Goal: Complete application form

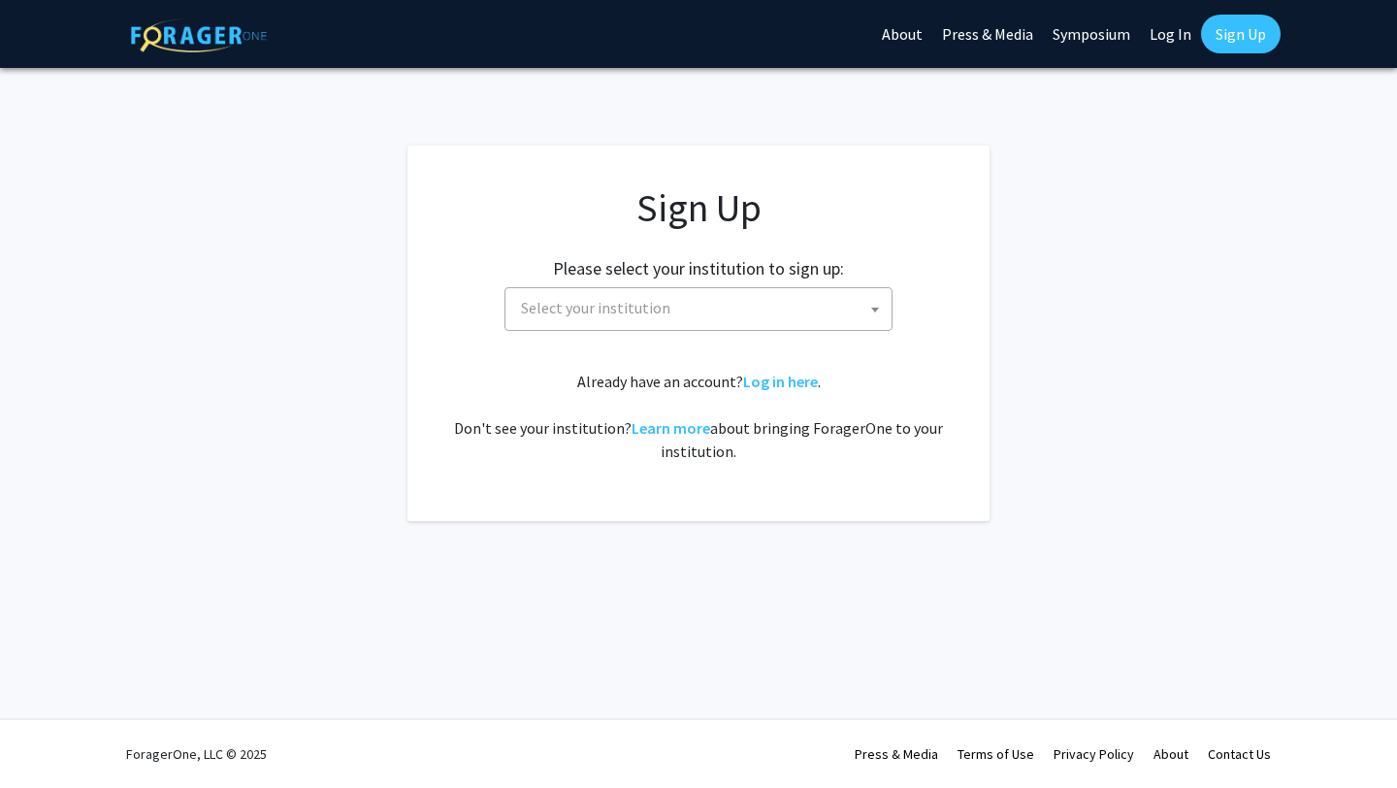
click at [751, 298] on span "Select your institution" at bounding box center [702, 308] width 378 height 40
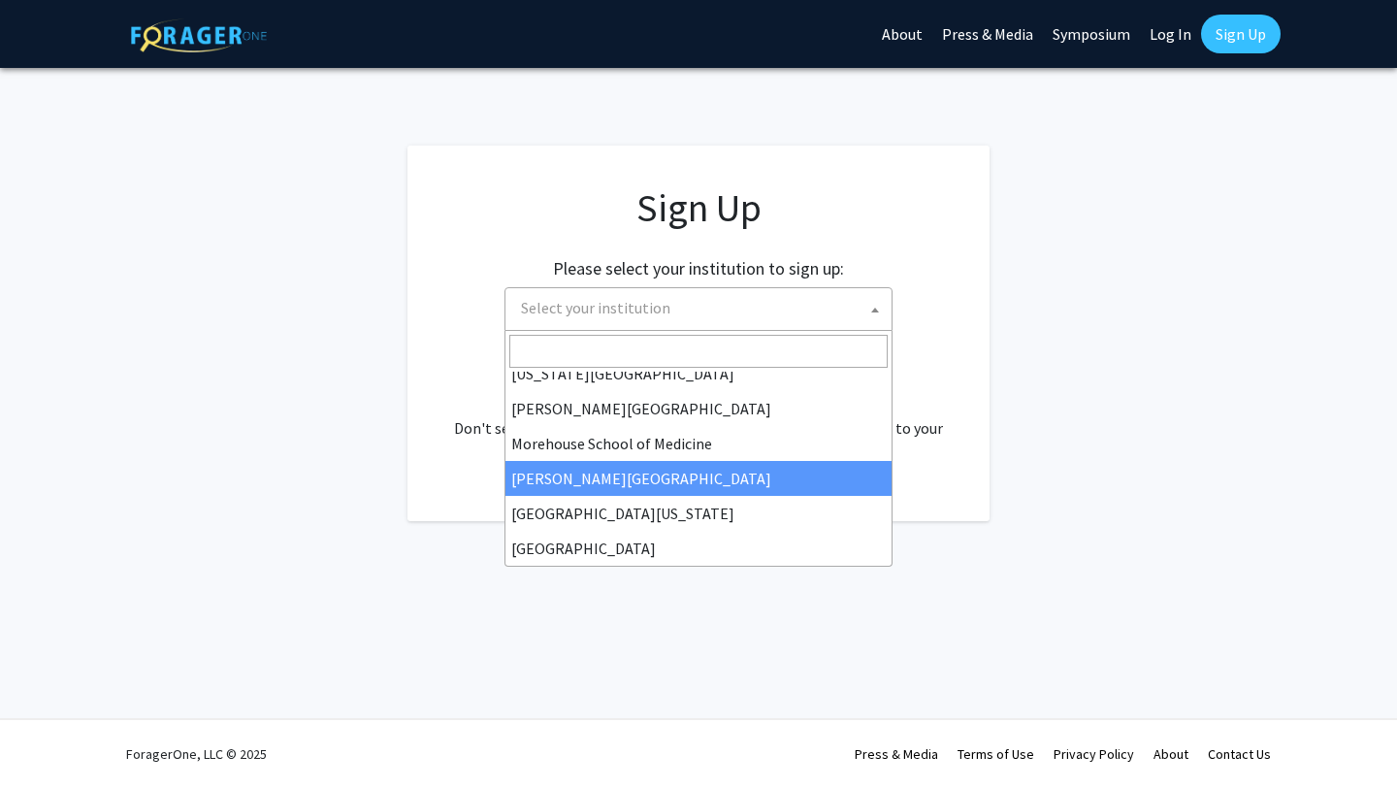
scroll to position [451, 0]
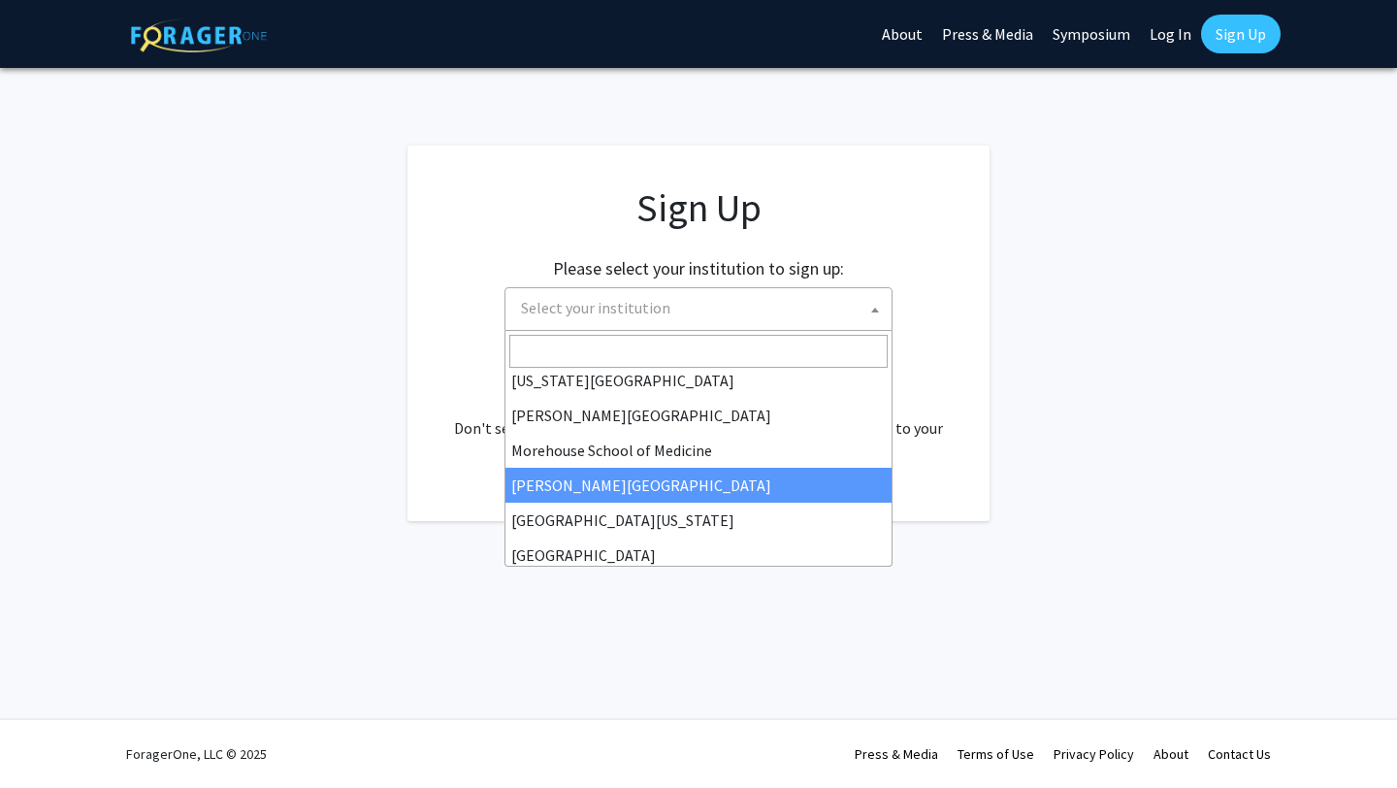
type input "j"
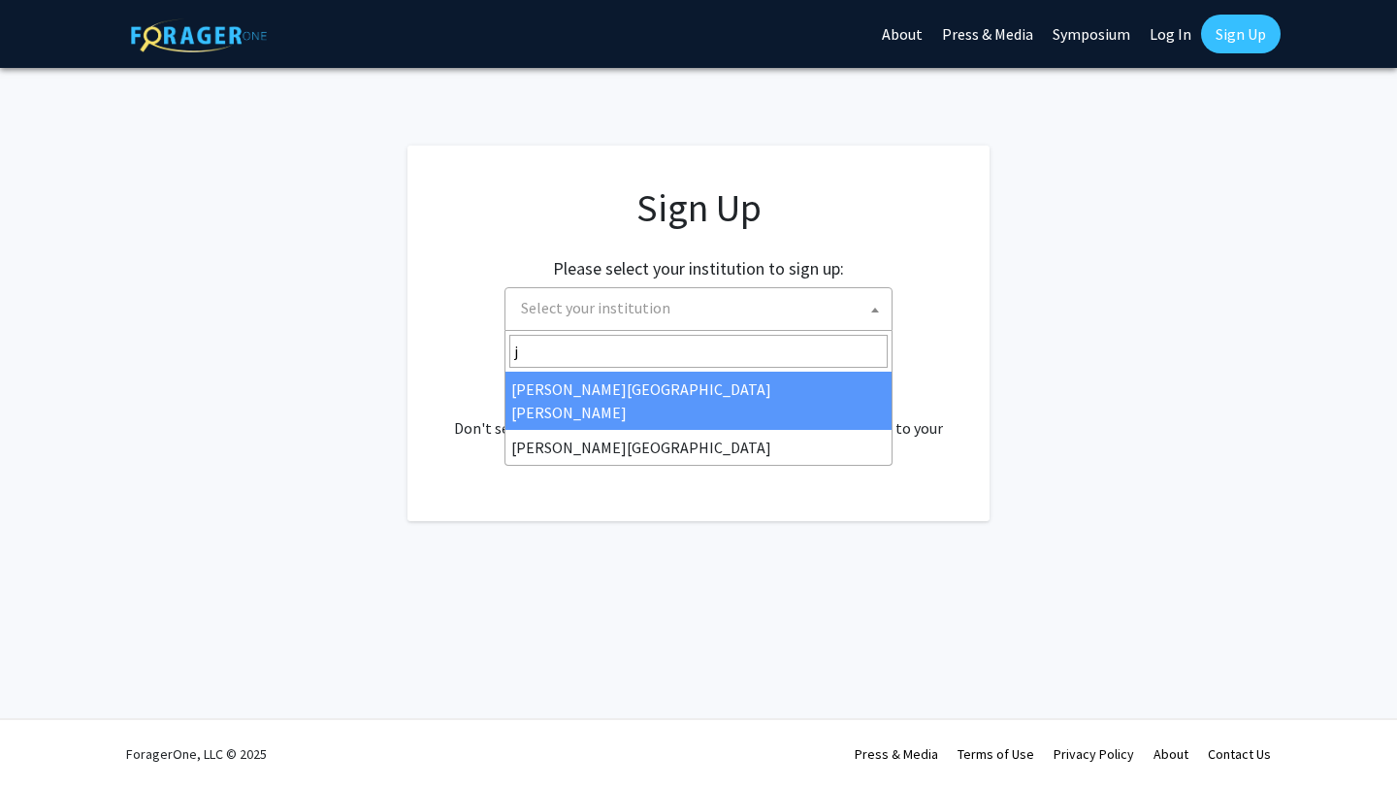
scroll to position [0, 0]
select select "1"
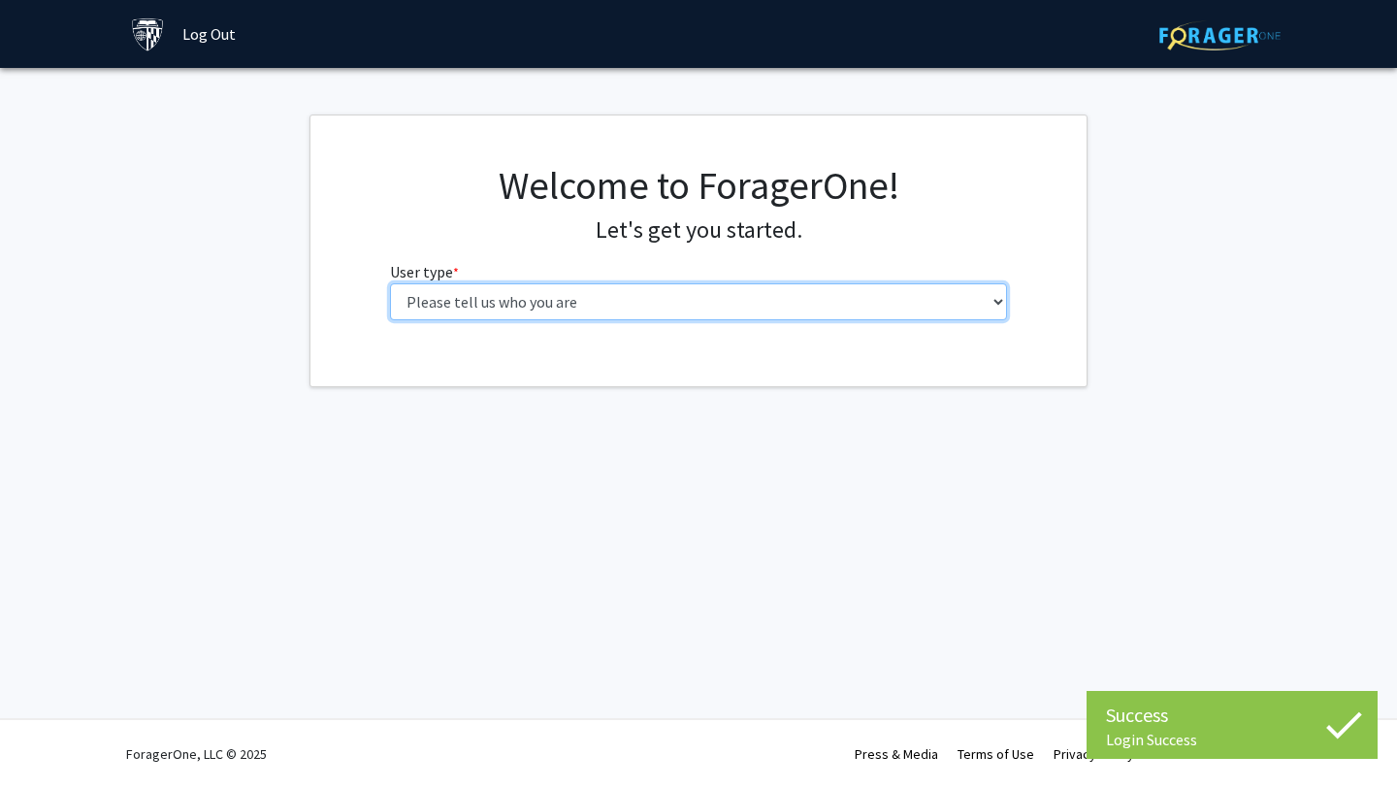
click at [802, 301] on select "Please tell us who you are Undergraduate Student Master's Student Doctoral Cand…" at bounding box center [699, 301] width 618 height 37
select select "2: masters"
click at [390, 283] on select "Please tell us who you are Undergraduate Student Master's Student Doctoral Cand…" at bounding box center [699, 301] width 618 height 37
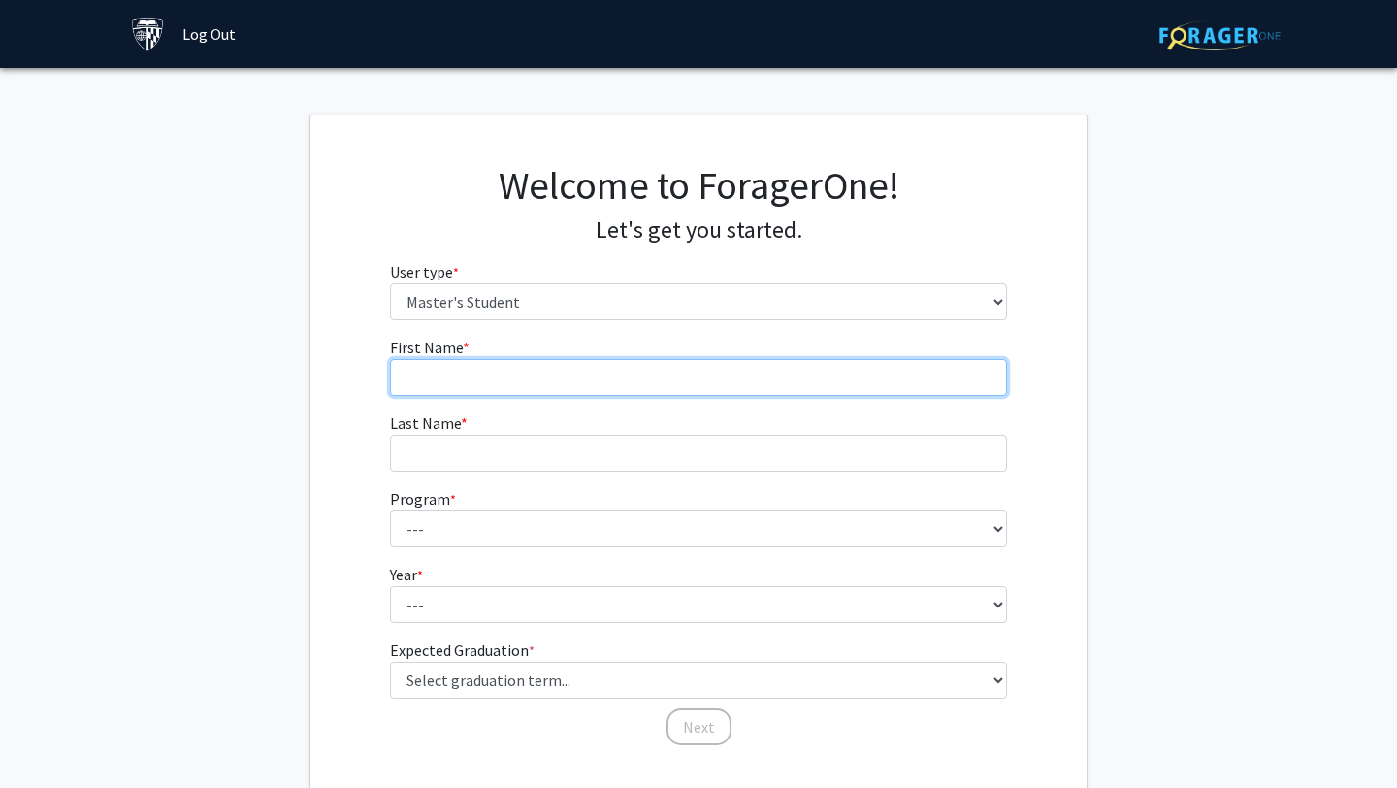
click at [749, 368] on input "First Name * required" at bounding box center [699, 377] width 618 height 37
type input "Kexin"
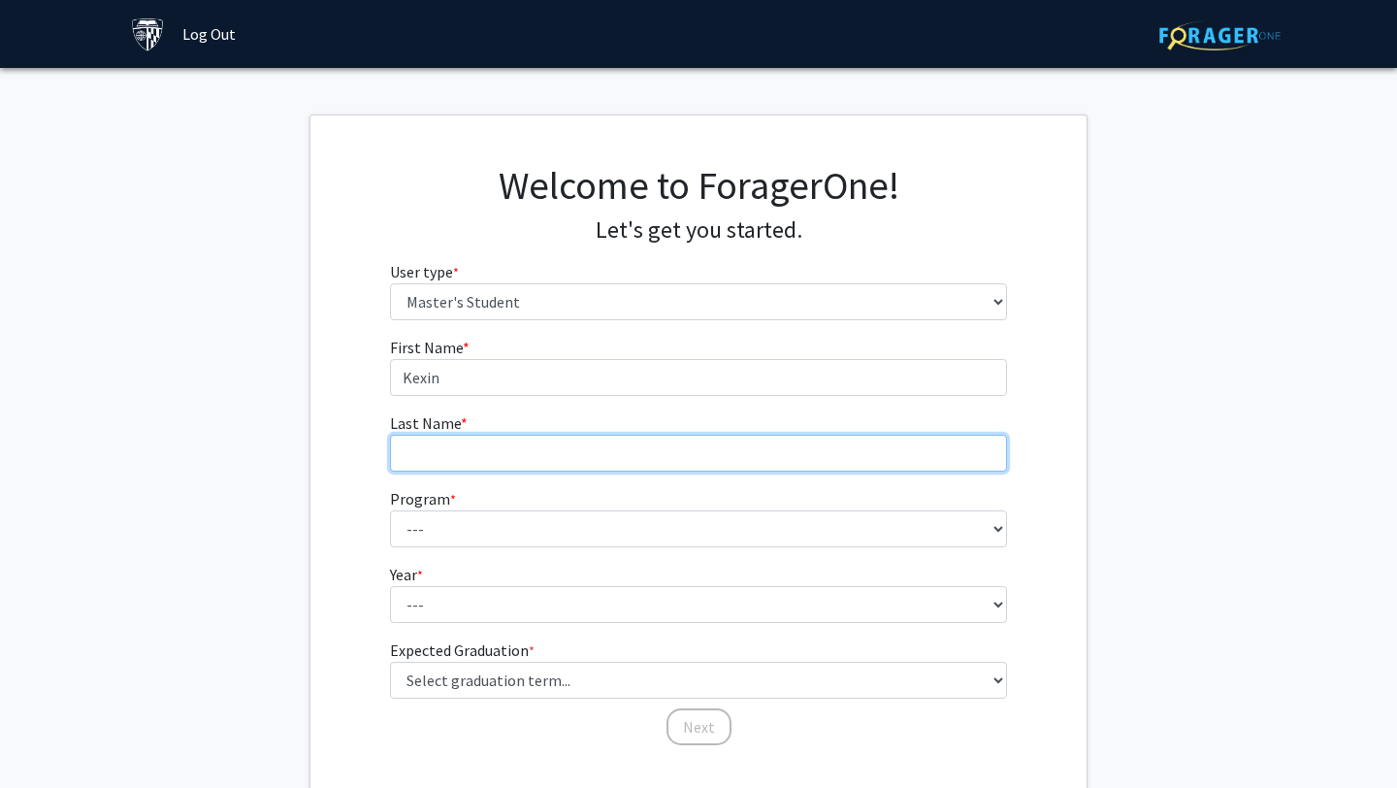
click at [725, 454] on input "Last Name * required" at bounding box center [699, 453] width 618 height 37
type input "[PERSON_NAME]"
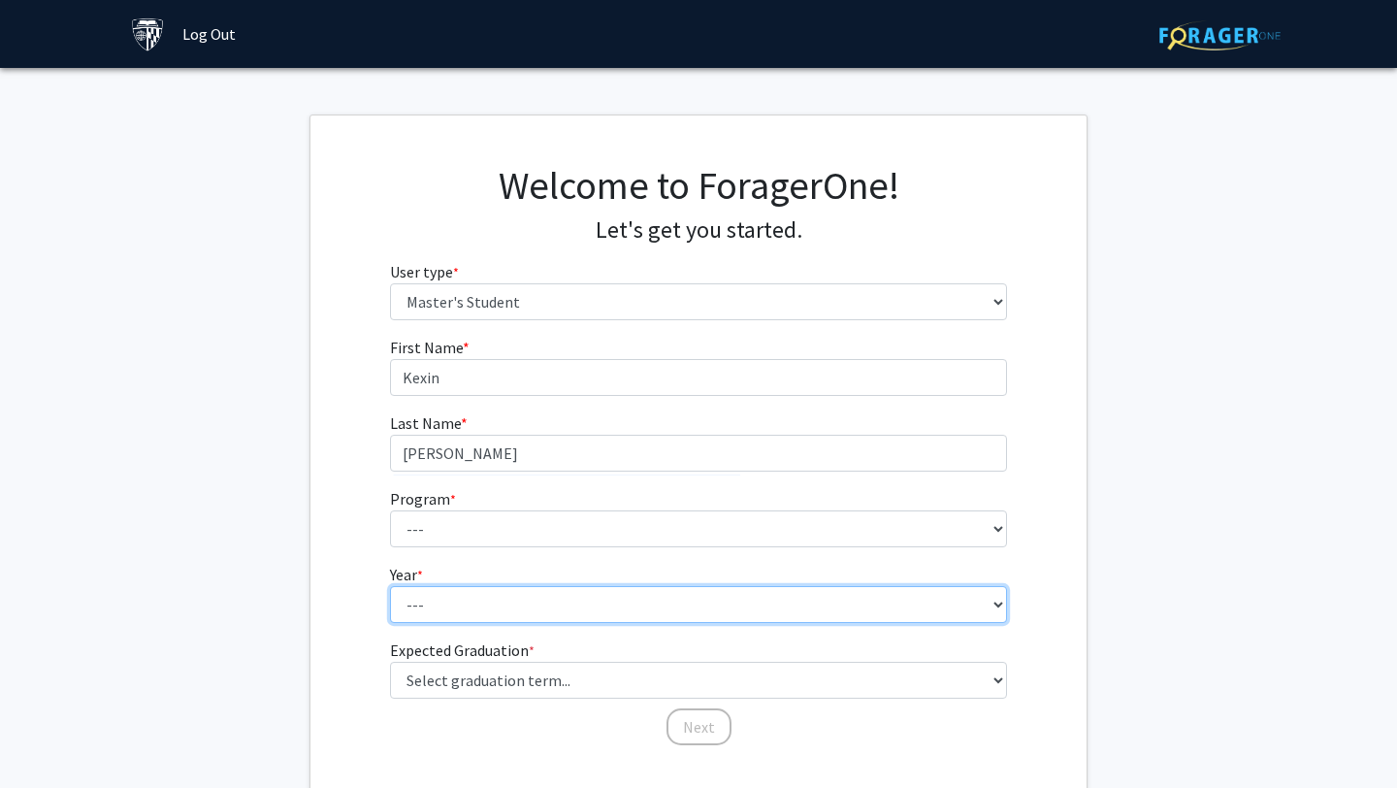
click at [583, 595] on select "--- First Year Second Year" at bounding box center [699, 604] width 618 height 37
select select "1: first_year"
click at [390, 586] on select "--- First Year Second Year" at bounding box center [699, 604] width 618 height 37
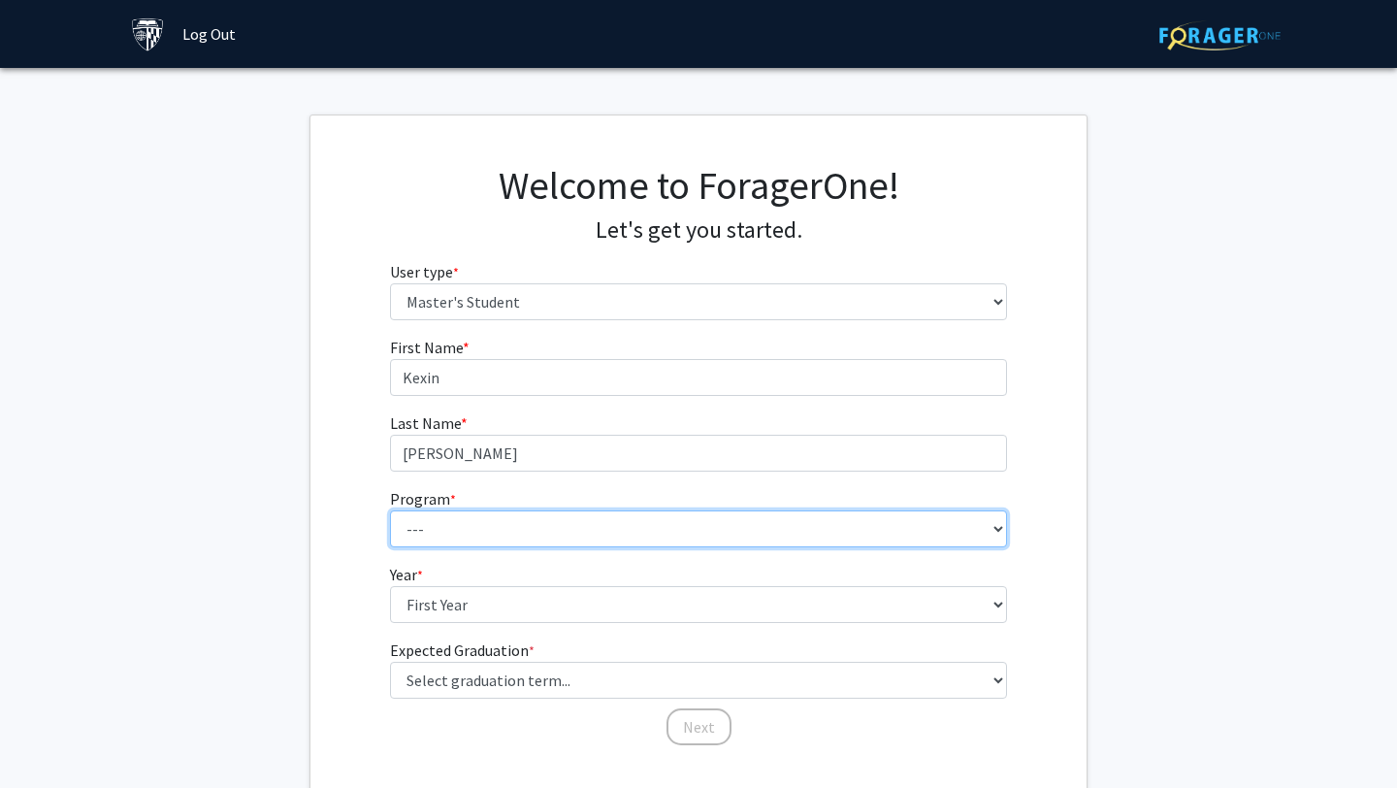
click at [569, 542] on select "--- Anatomy Education Applied and Computational Mathematics Applied Biomedical …" at bounding box center [699, 528] width 618 height 37
select select "98: 83"
click at [390, 510] on select "--- Anatomy Education Applied and Computational Mathematics Applied Biomedical …" at bounding box center [699, 528] width 618 height 37
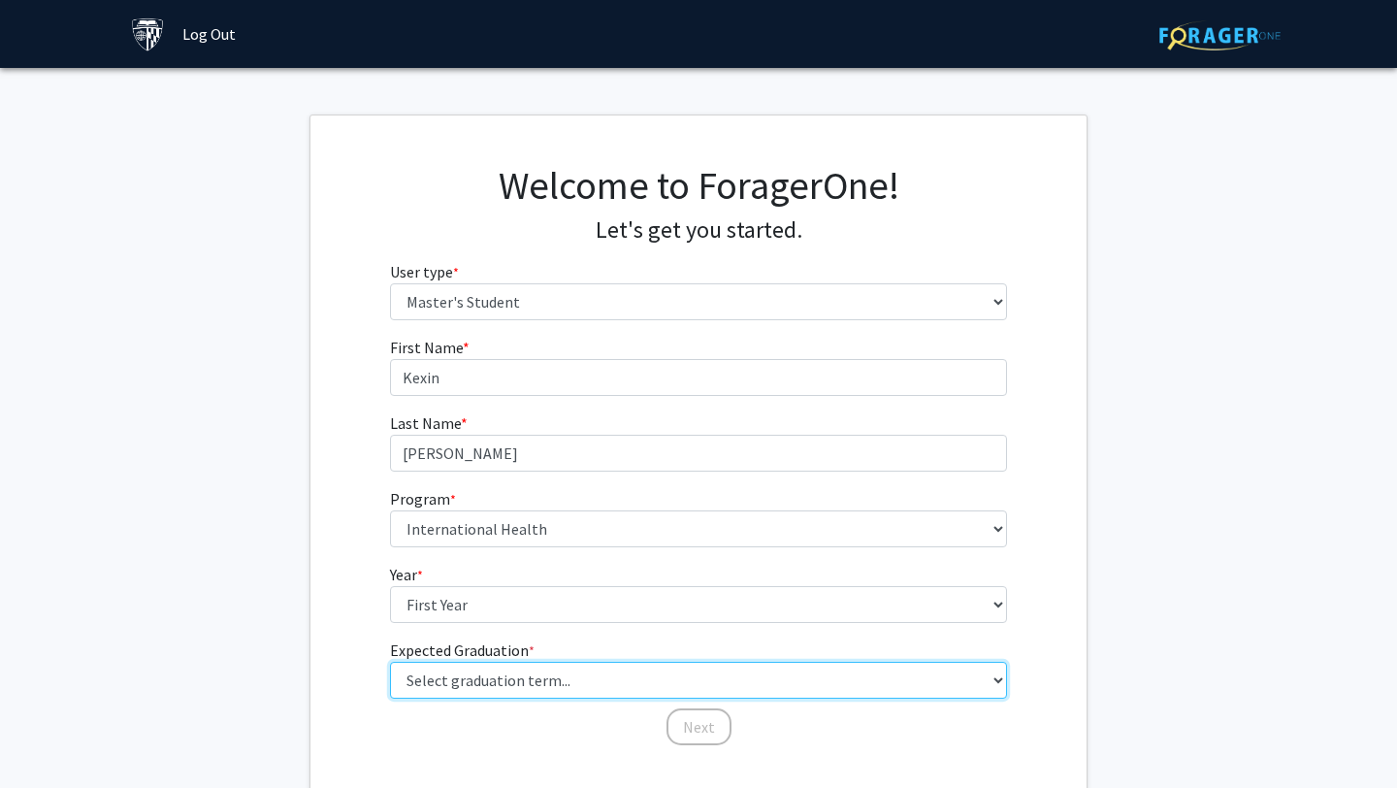
click at [494, 670] on select "Select graduation term... Spring 2025 Summer 2025 Fall 2025 Winter 2025 Spring …" at bounding box center [699, 680] width 618 height 37
select select "9: spring_2027"
click at [390, 662] on select "Select graduation term... Spring 2025 Summer 2025 Fall 2025 Winter 2025 Spring …" at bounding box center [699, 680] width 618 height 37
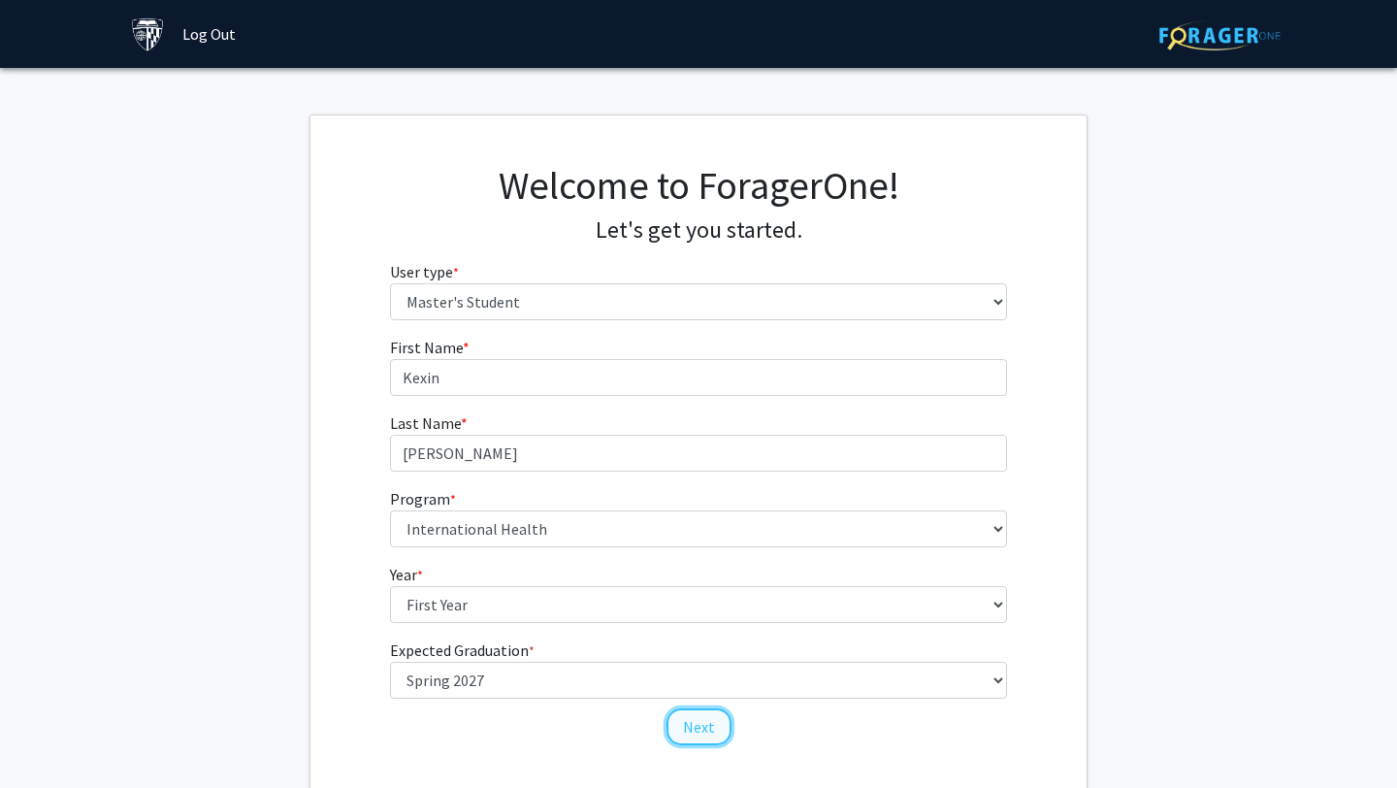
click at [686, 721] on button "Next" at bounding box center [699, 726] width 65 height 37
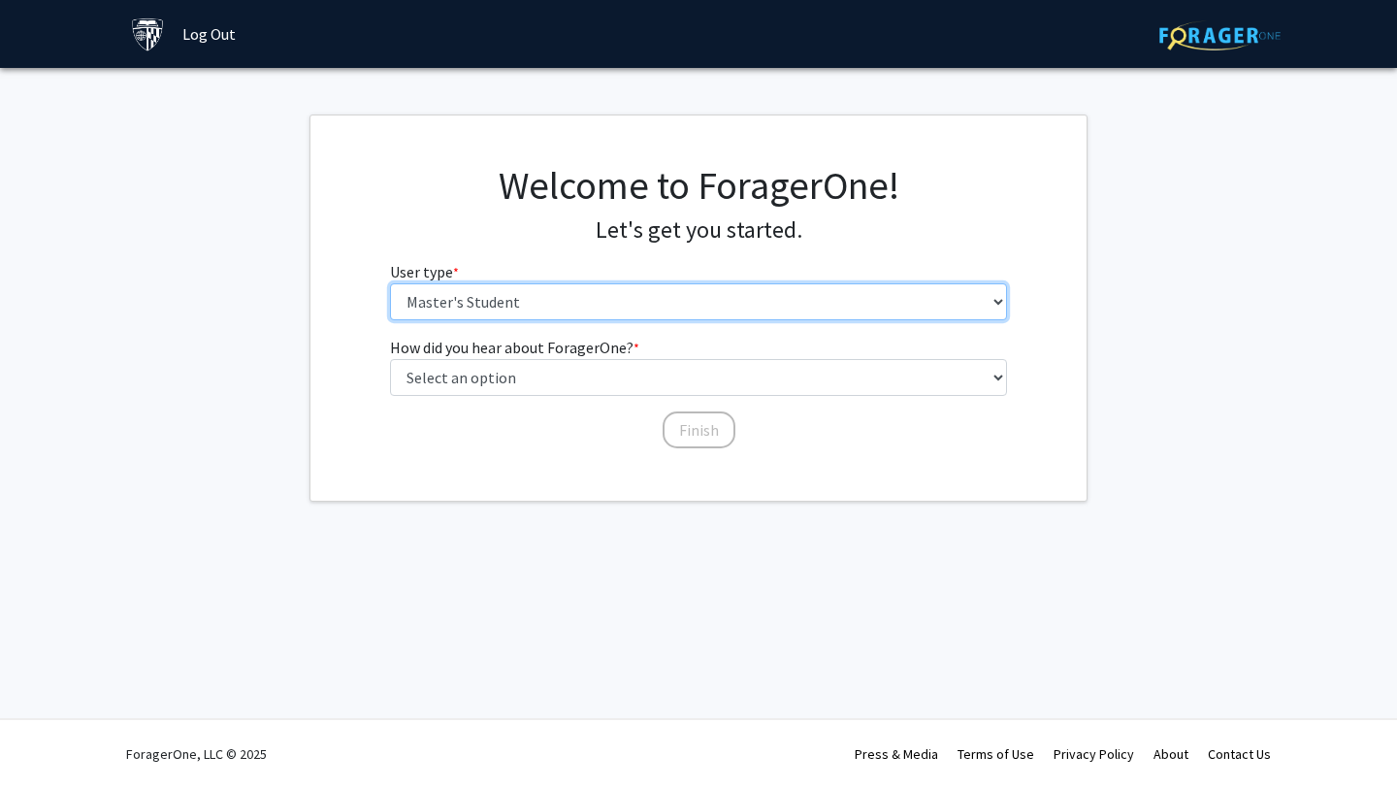
click at [623, 311] on select "Please tell us who you are Undergraduate Student Master's Student Doctoral Cand…" at bounding box center [699, 301] width 618 height 37
click at [390, 283] on select "Please tell us who you are Undergraduate Student Master's Student Doctoral Cand…" at bounding box center [699, 301] width 618 height 37
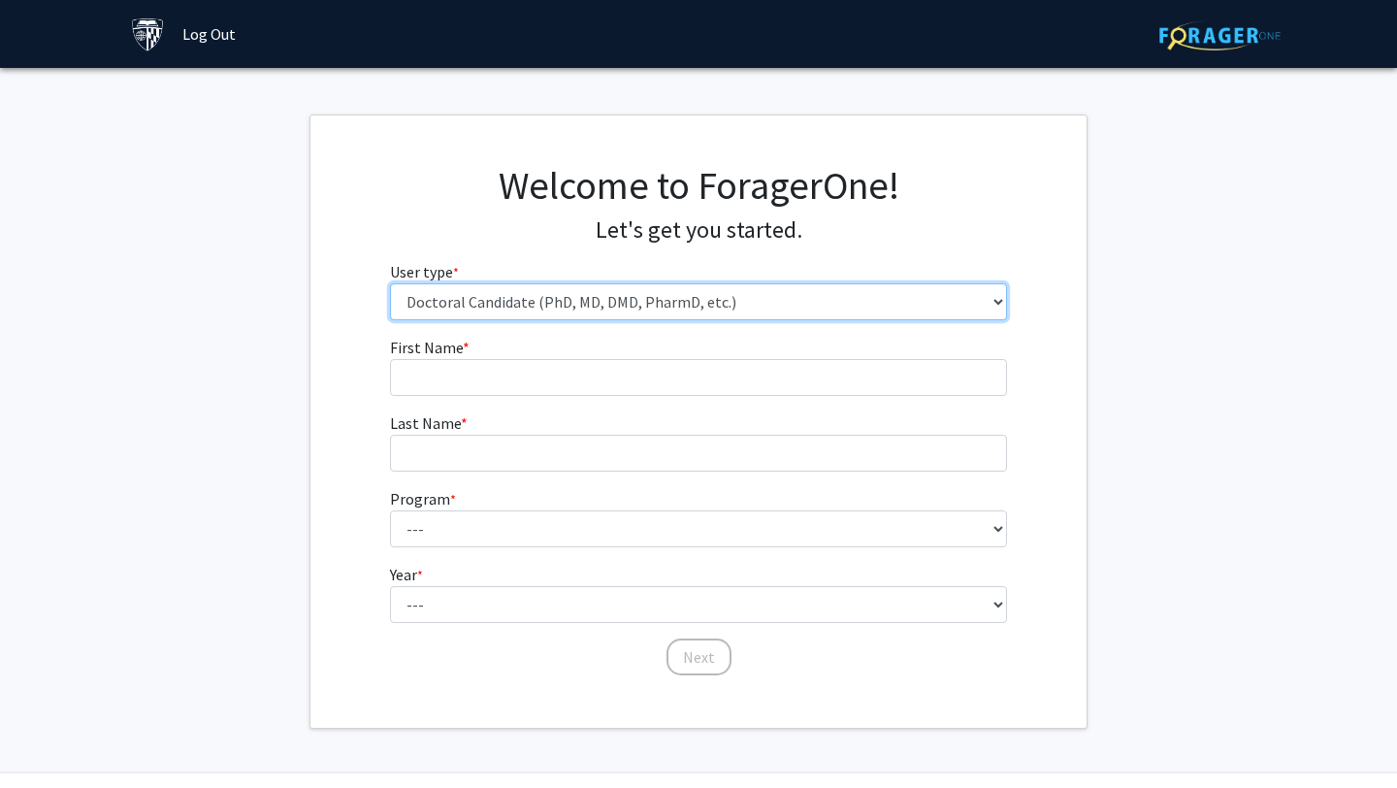
click at [507, 287] on select "Please tell us who you are Undergraduate Student Master's Student Doctoral Cand…" at bounding box center [699, 301] width 618 height 37
select select "2: masters"
click at [390, 283] on select "Please tell us who you are Undergraduate Student Master's Student Doctoral Cand…" at bounding box center [699, 301] width 618 height 37
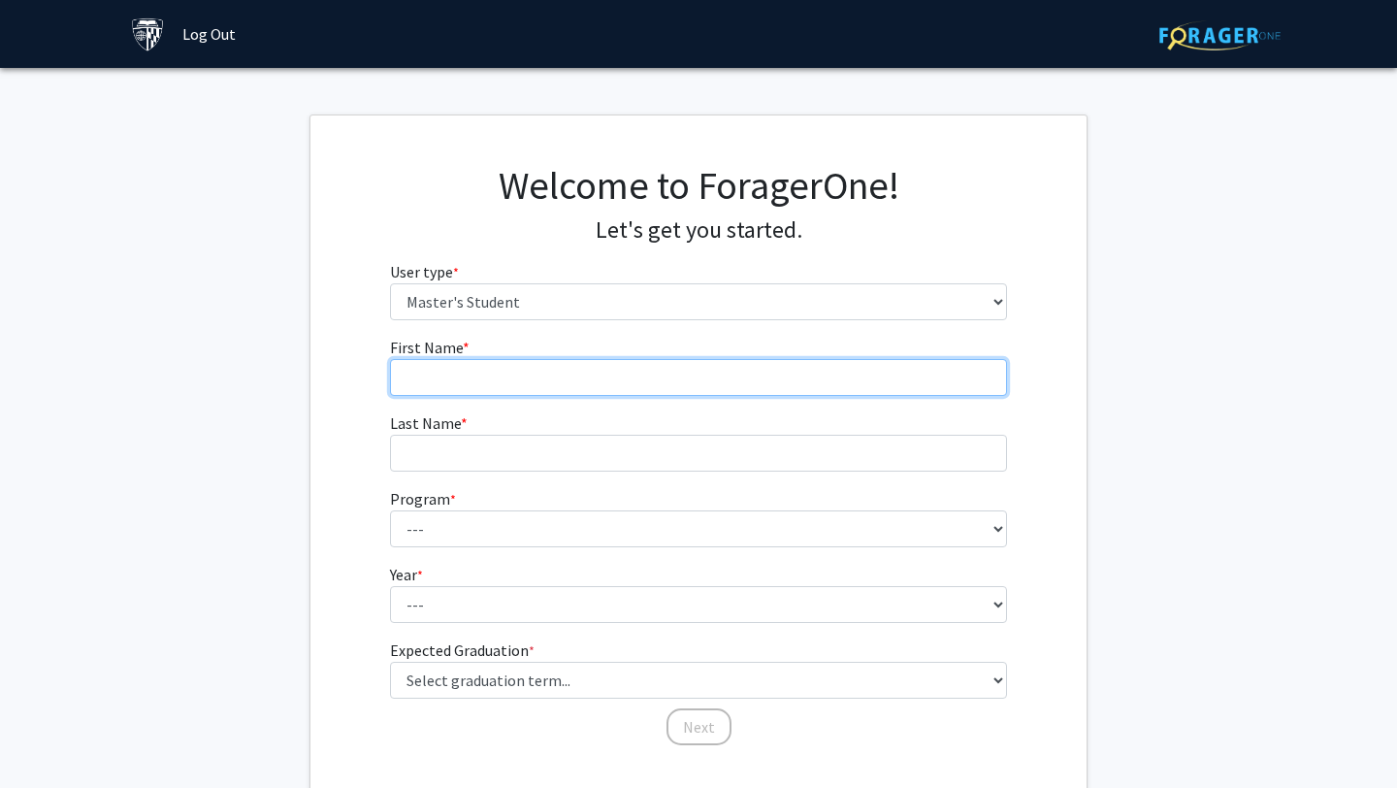
click at [493, 395] on input "First Name * required" at bounding box center [699, 377] width 618 height 37
type input "Kexin"
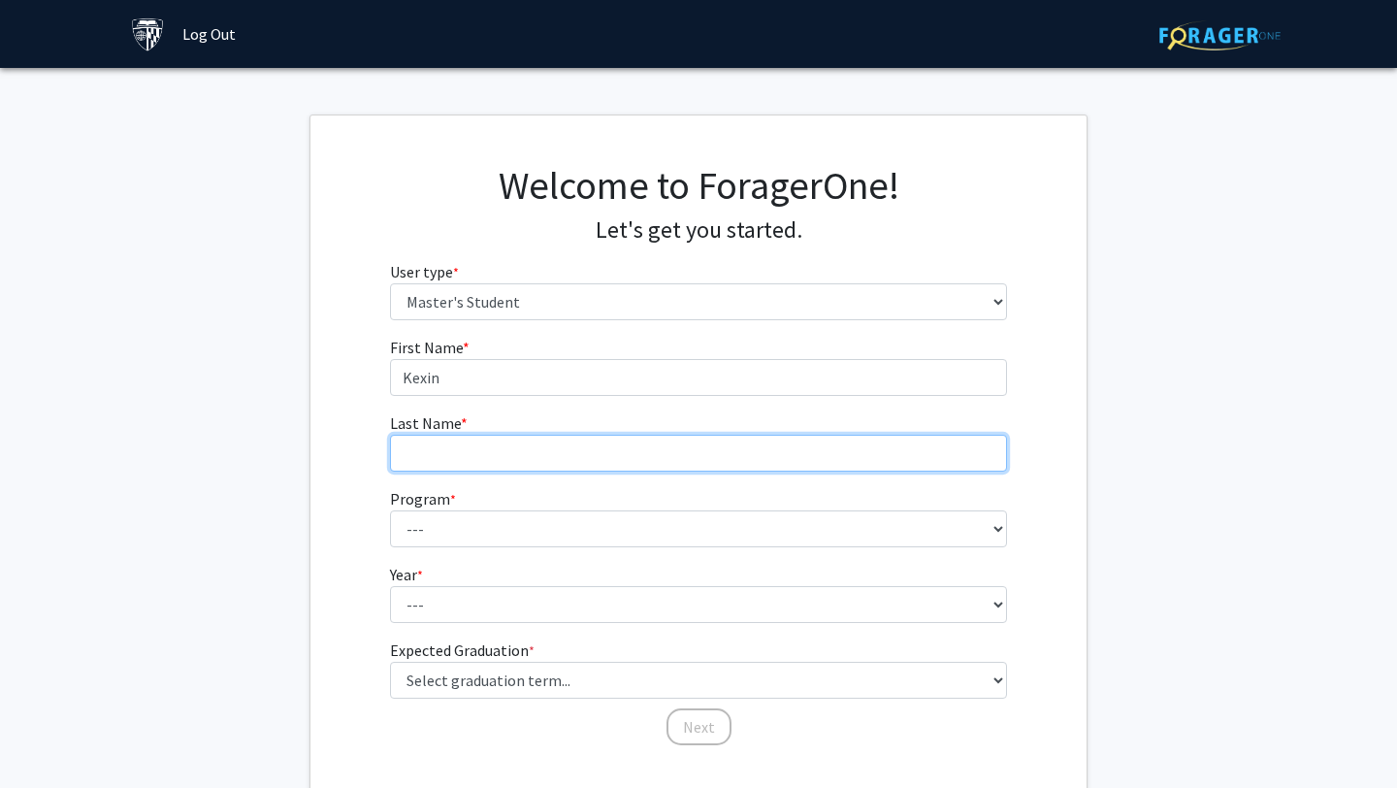
click at [476, 462] on input "Last Name * required" at bounding box center [699, 453] width 618 height 37
type input "[PERSON_NAME]"
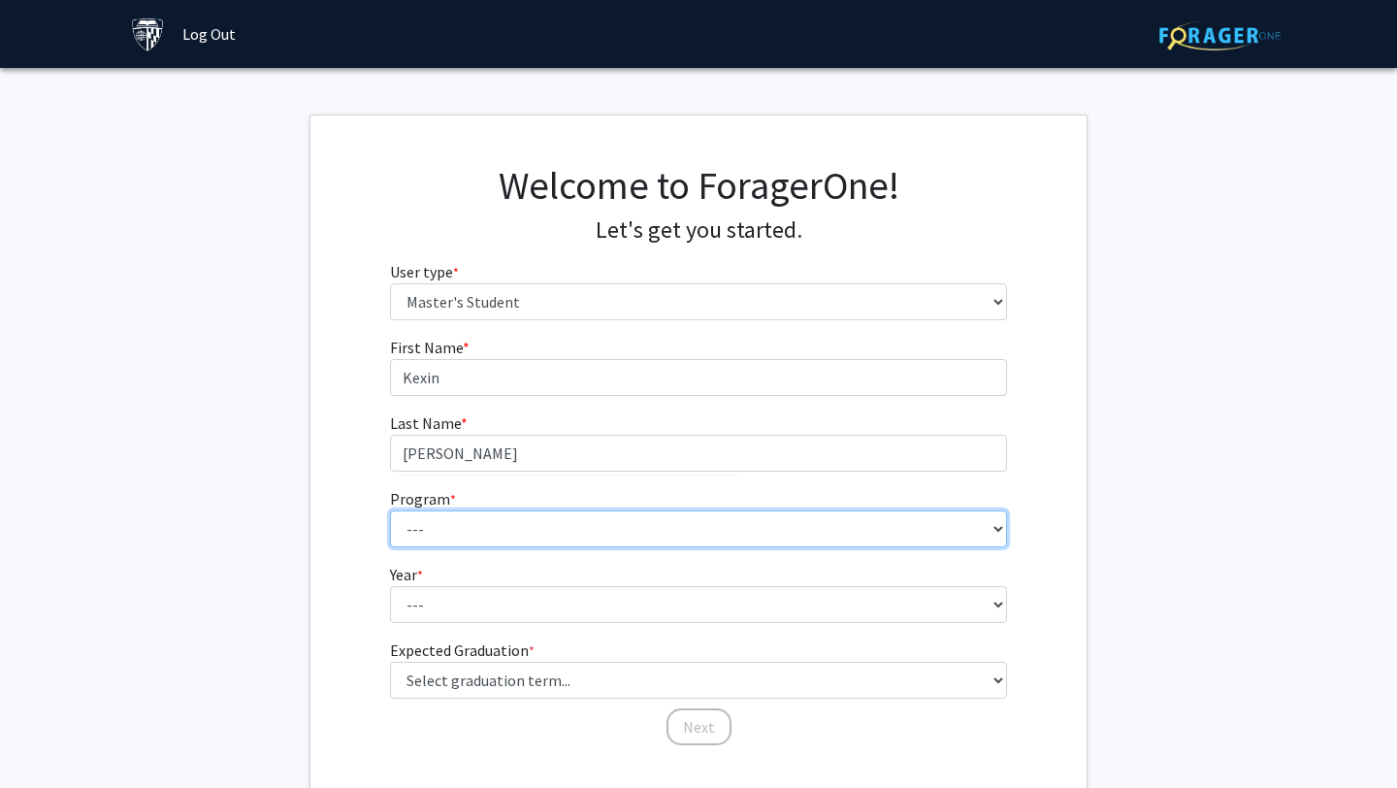
click at [456, 526] on select "--- Anatomy Education Applied and Computational Mathematics Applied Biomedical …" at bounding box center [699, 528] width 618 height 37
select select "98: 83"
click at [390, 510] on select "--- Anatomy Education Applied and Computational Mathematics Applied Biomedical …" at bounding box center [699, 528] width 618 height 37
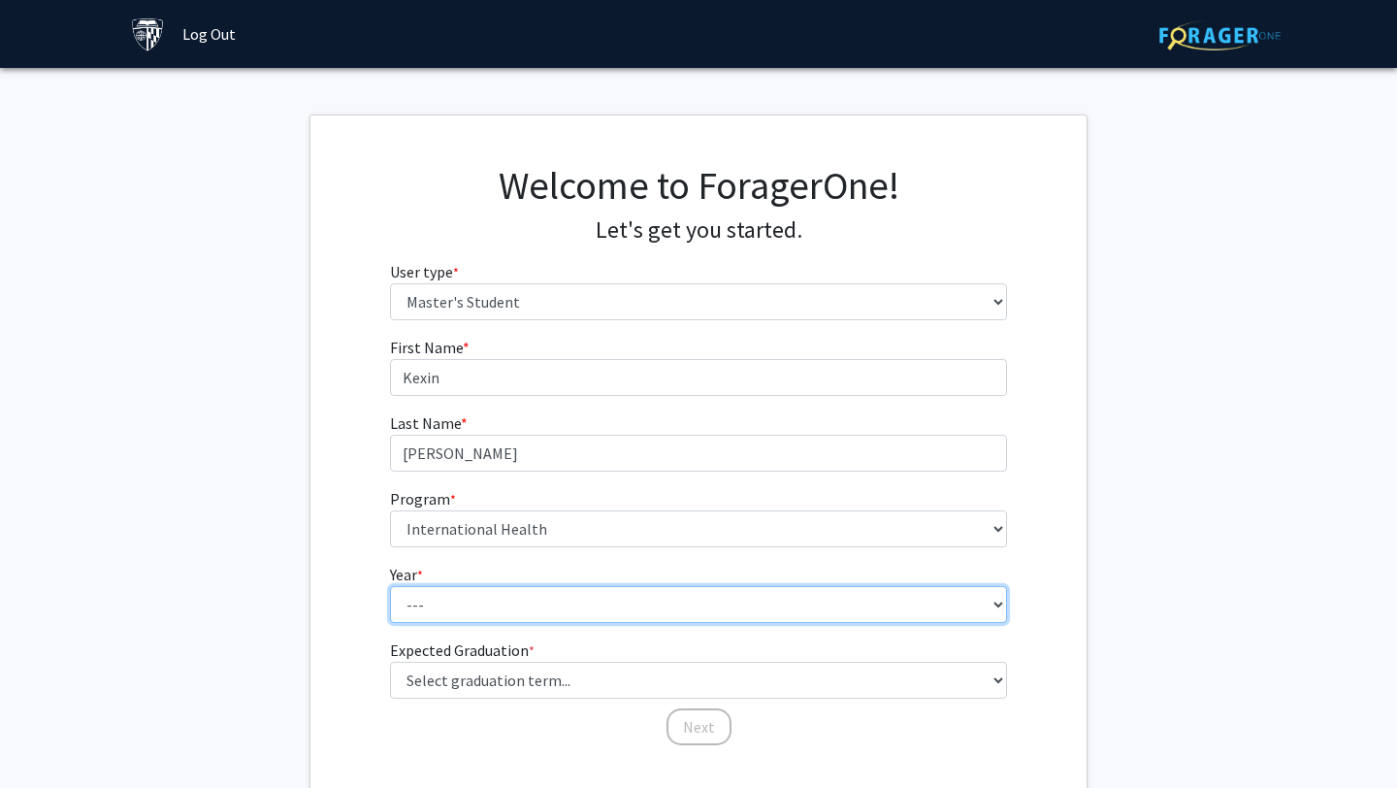
click at [475, 610] on select "--- First Year Second Year" at bounding box center [699, 604] width 618 height 37
click at [390, 586] on select "--- First Year Second Year" at bounding box center [699, 604] width 618 height 37
click at [475, 605] on select "--- First Year Second Year" at bounding box center [699, 604] width 618 height 37
select select "1: first_year"
click at [390, 586] on select "--- First Year Second Year" at bounding box center [699, 604] width 618 height 37
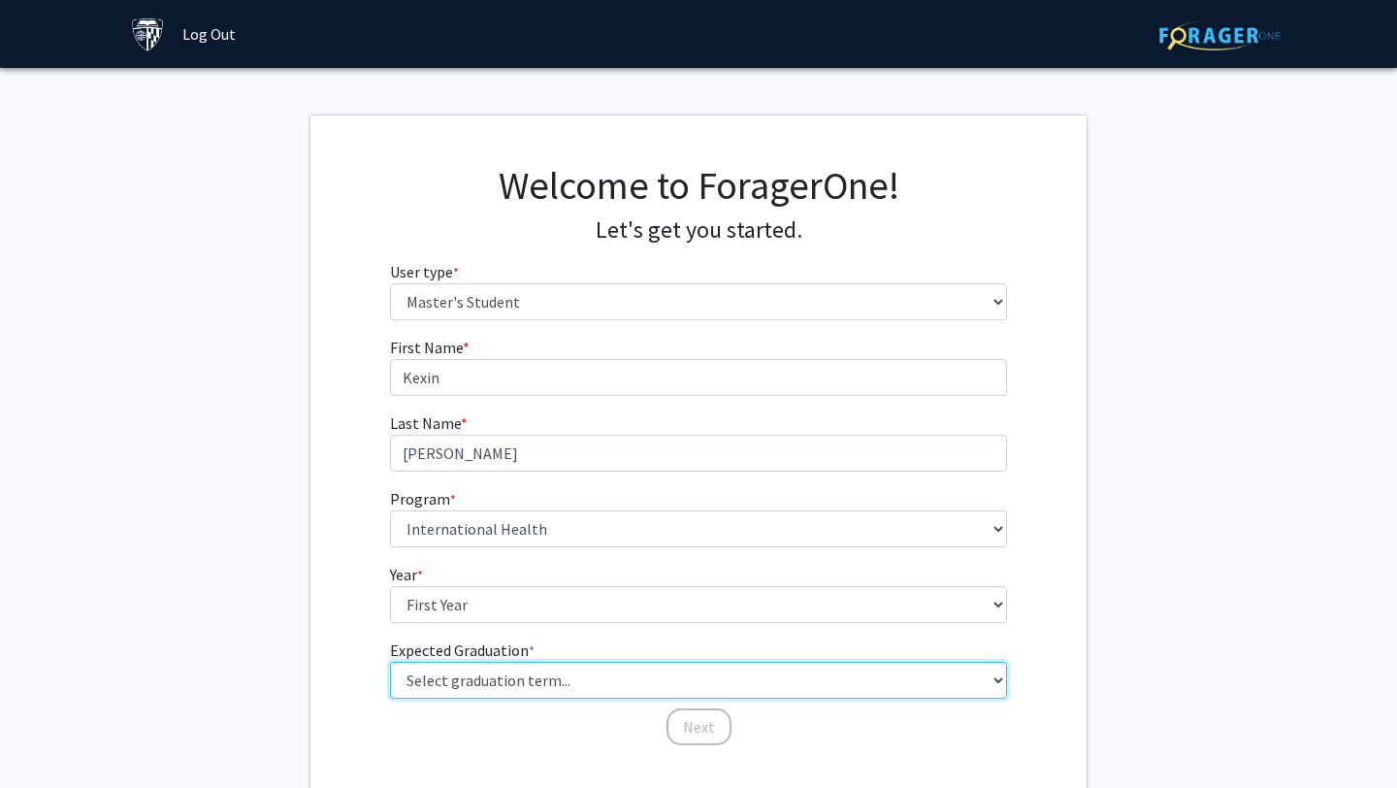
click at [468, 686] on select "Select graduation term... Spring 2025 Summer 2025 Fall 2025 Winter 2025 Spring …" at bounding box center [699, 680] width 618 height 37
select select "9: spring_2027"
click at [390, 662] on select "Select graduation term... Spring 2025 Summer 2025 Fall 2025 Winter 2025 Spring …" at bounding box center [699, 680] width 618 height 37
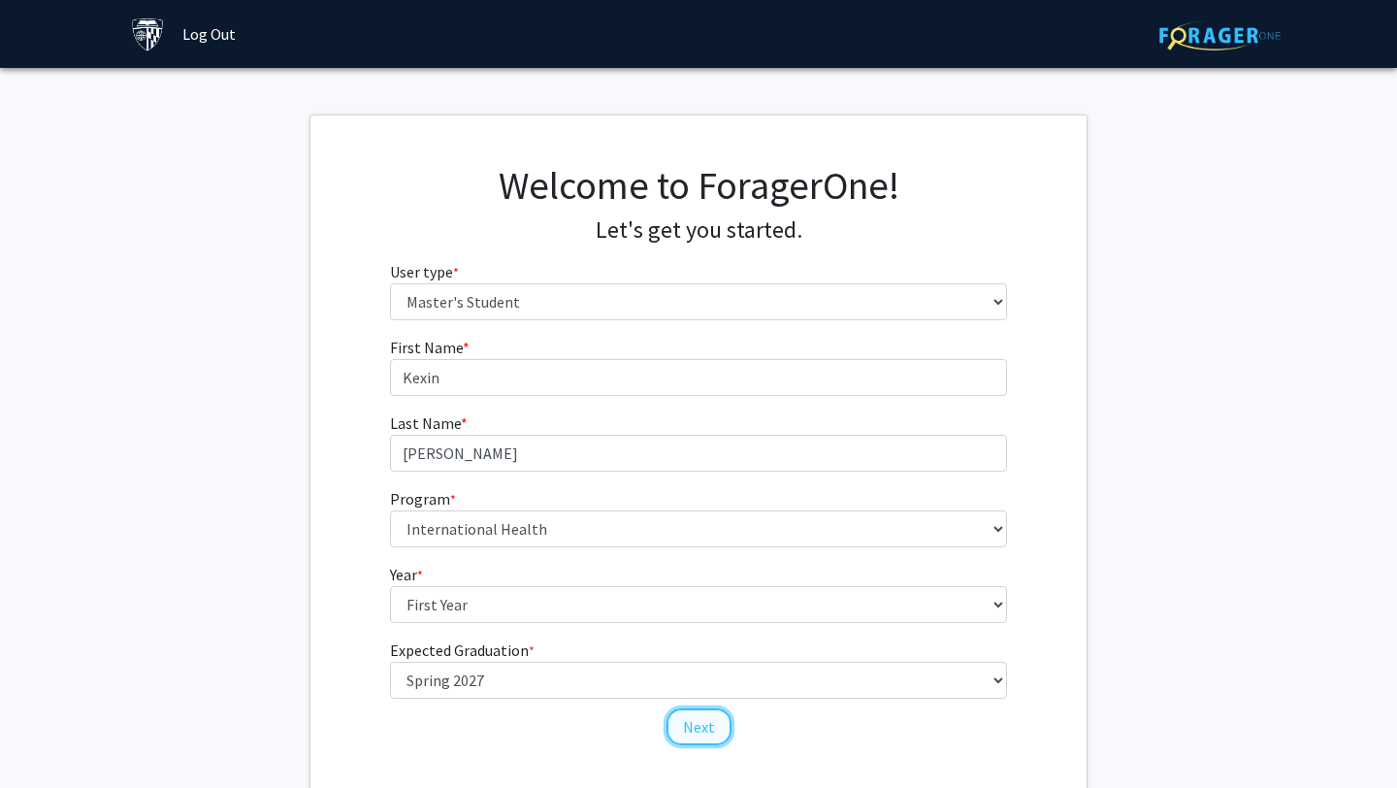
click at [702, 724] on button "Next" at bounding box center [699, 726] width 65 height 37
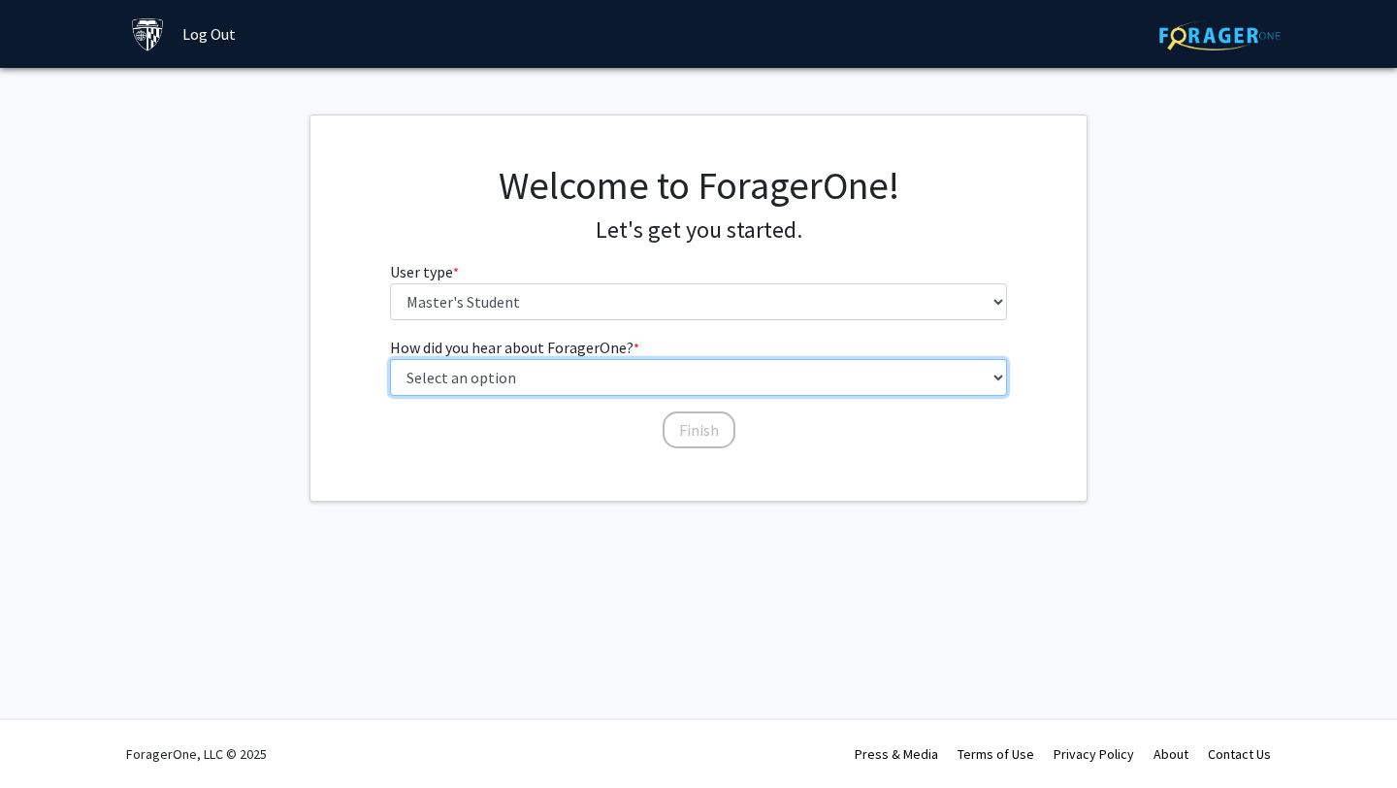
click at [800, 375] on select "Select an option Peer/student recommendation Faculty/staff recommendation Unive…" at bounding box center [699, 377] width 618 height 37
select select "3: university_website"
click at [390, 359] on select "Select an option Peer/student recommendation Faculty/staff recommendation Unive…" at bounding box center [699, 377] width 618 height 37
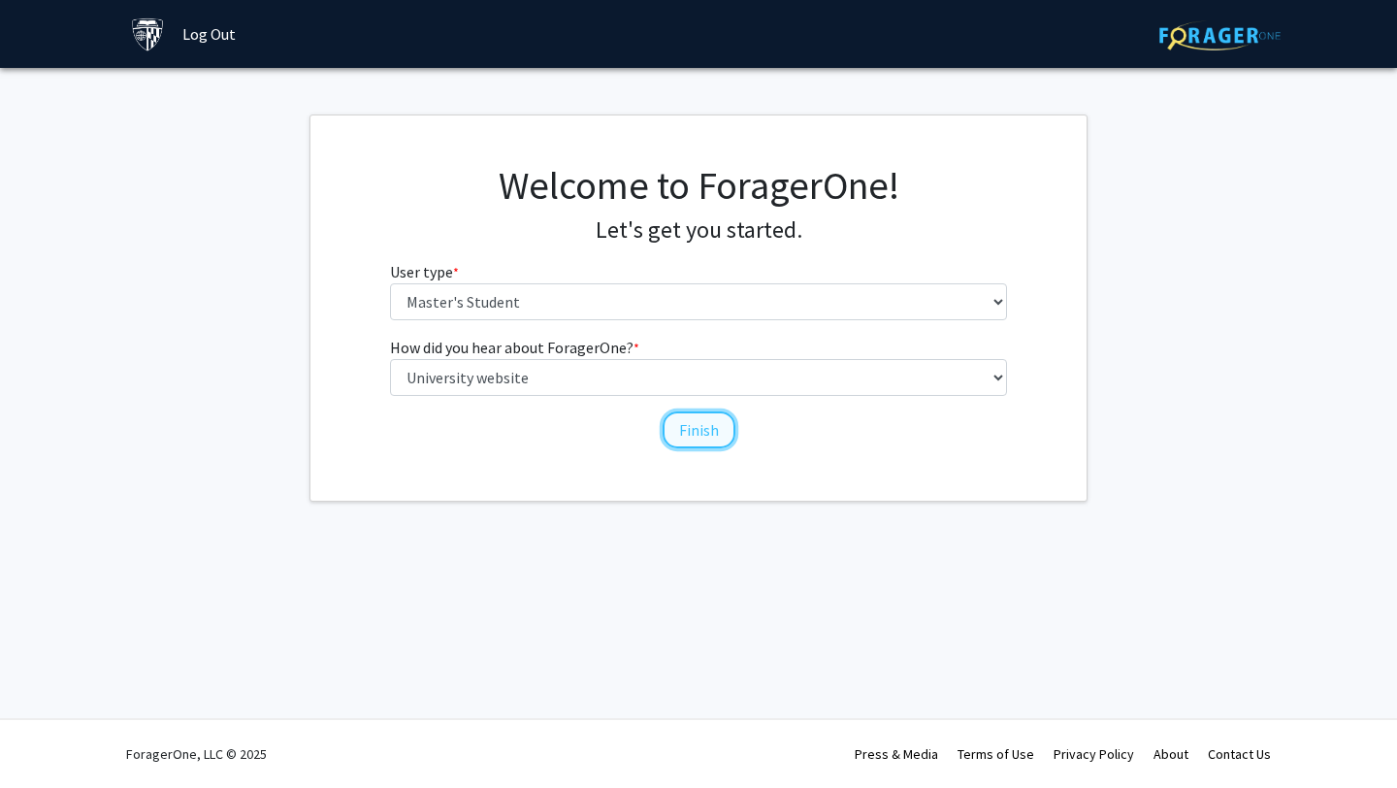
click at [700, 429] on button "Finish" at bounding box center [699, 429] width 73 height 37
